Goal: Task Accomplishment & Management: Complete application form

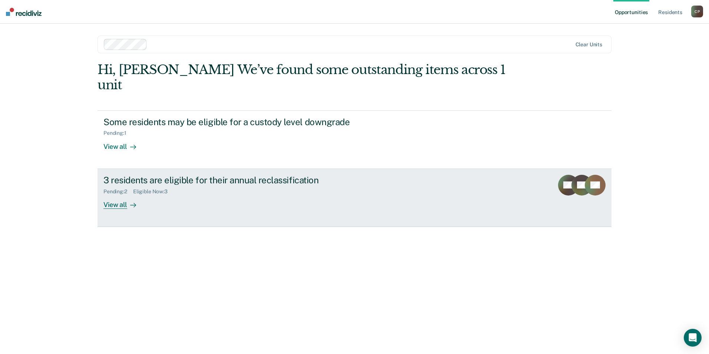
click at [135, 175] on div "3 residents are eligible for their annual reclassification" at bounding box center [233, 180] width 260 height 11
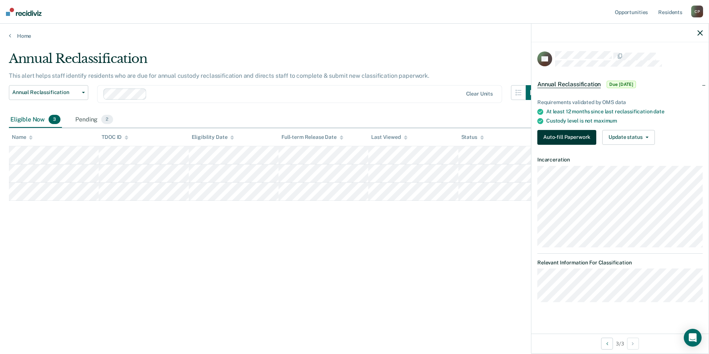
click at [568, 134] on button "Auto-fill Paperwork" at bounding box center [566, 137] width 59 height 15
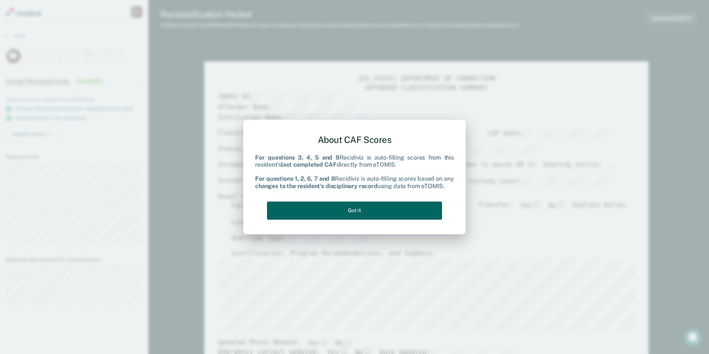
drag, startPoint x: 365, startPoint y: 205, endPoint x: 362, endPoint y: 201, distance: 5.0
click at [362, 201] on div "About CAF Scores For questions 3, 4, 5 and 9 Recidiviz is auto-filling scores f…" at bounding box center [354, 176] width 199 height 94
click at [412, 219] on button "Got it" at bounding box center [354, 211] width 175 height 18
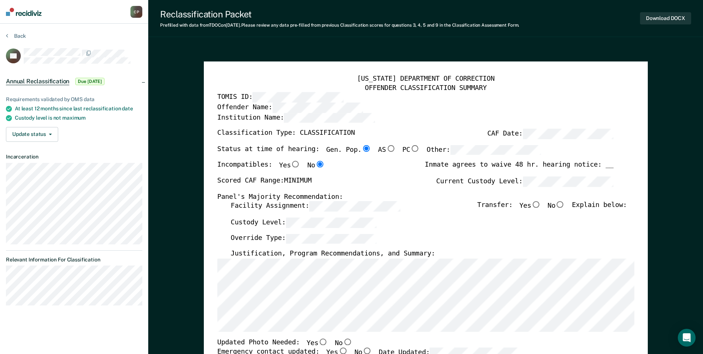
scroll to position [111, 0]
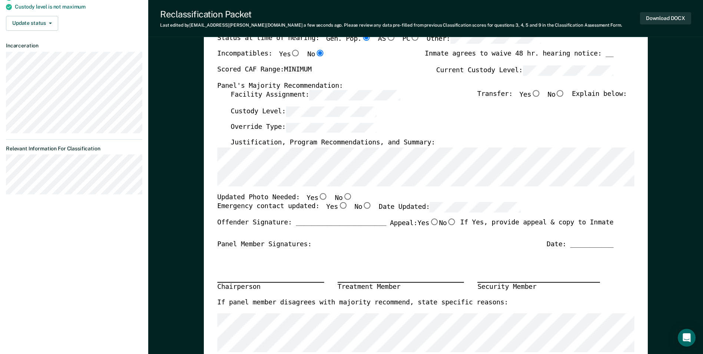
drag, startPoint x: 338, startPoint y: 197, endPoint x: 335, endPoint y: 200, distance: 3.9
click at [342, 197] on input "No" at bounding box center [347, 196] width 10 height 7
type textarea "x"
radio input "true"
click at [338, 207] on input "Yes" at bounding box center [343, 206] width 10 height 7
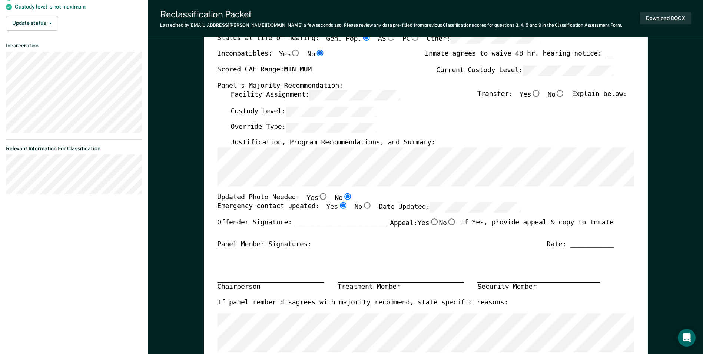
type textarea "x"
radio input "true"
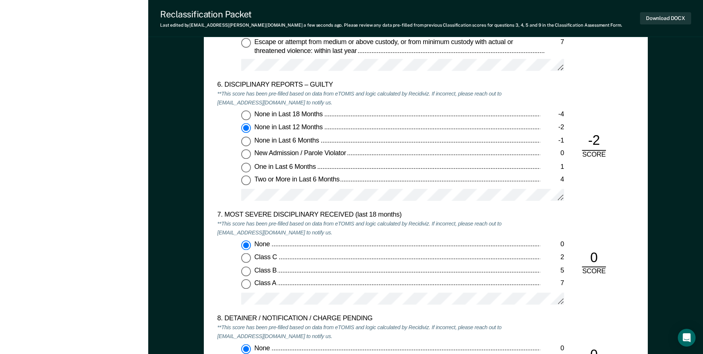
scroll to position [1334, 0]
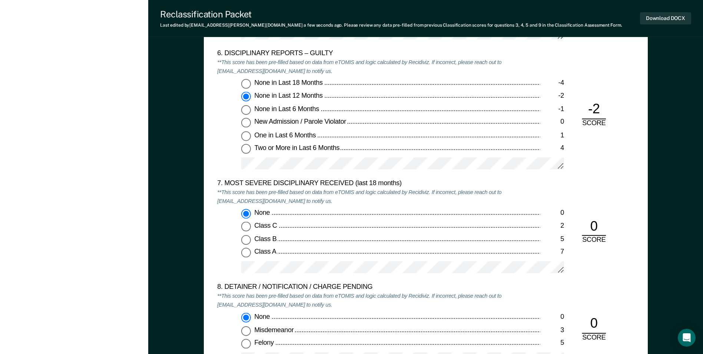
click at [245, 85] on input "None in Last 18 Months -4" at bounding box center [246, 84] width 10 height 10
type textarea "x"
radio input "true"
radio input "false"
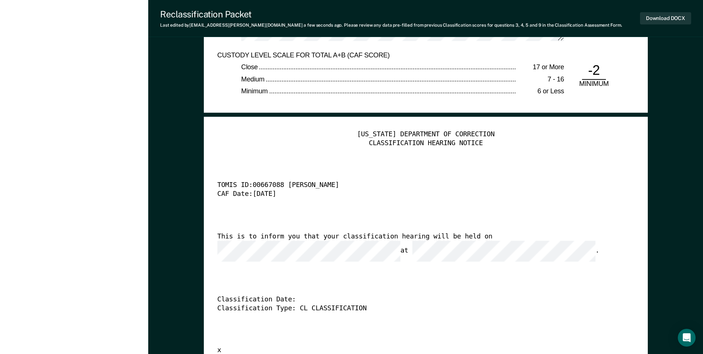
scroll to position [1816, 0]
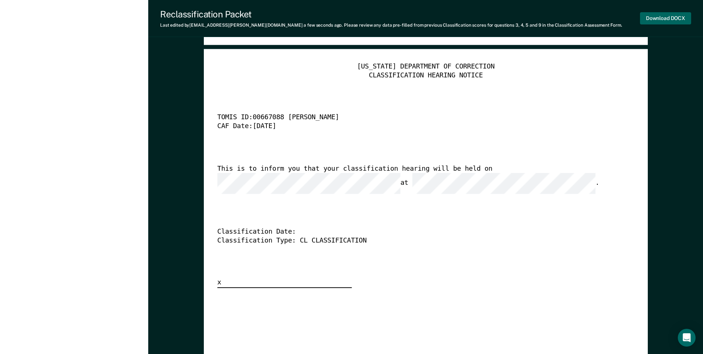
click at [663, 18] on button "Download DOCX" at bounding box center [665, 18] width 51 height 12
type textarea "x"
